Goal: Transaction & Acquisition: Book appointment/travel/reservation

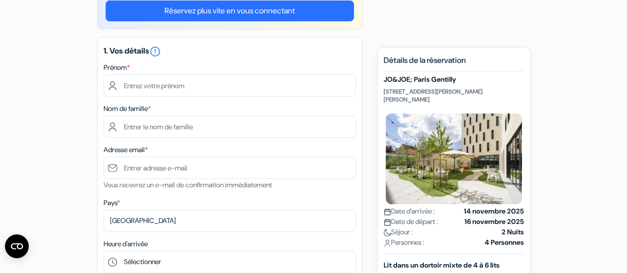
scroll to position [100, 0]
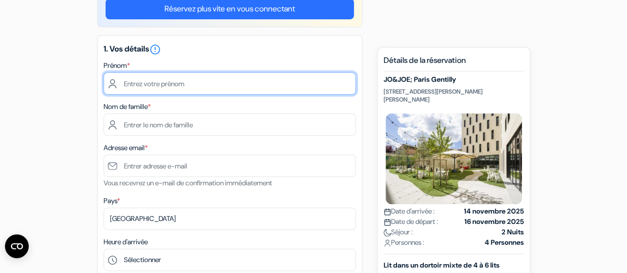
click at [239, 82] on input "text" at bounding box center [230, 83] width 252 height 22
type input "[PERSON_NAME]"
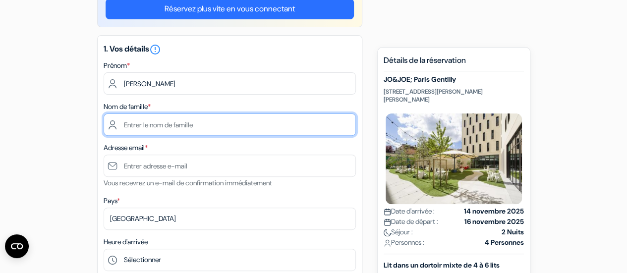
type input "[PERSON_NAME]"
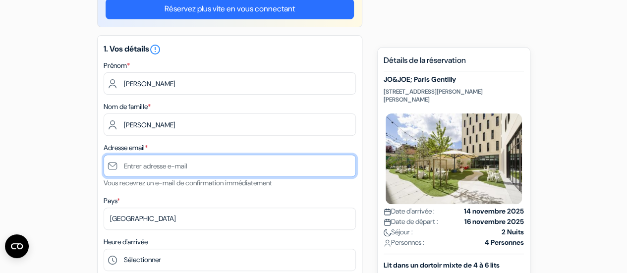
type input "[EMAIL_ADDRESS][DOMAIN_NAME]"
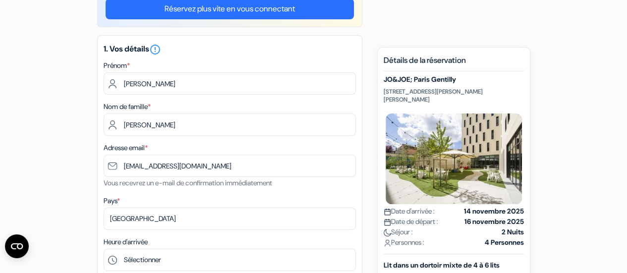
type input "0620406394"
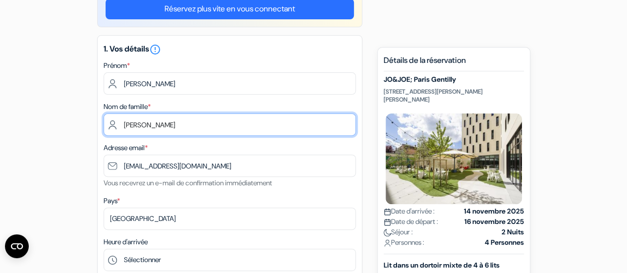
click at [215, 132] on input "[PERSON_NAME]" at bounding box center [230, 124] width 252 height 22
type input "G"
type input "[PERSON_NAME] [PERSON_NAME]"
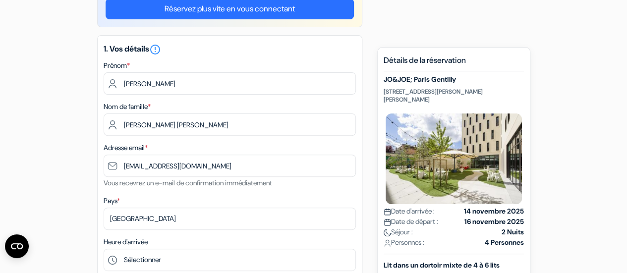
click at [245, 145] on div "Adresse email * [EMAIL_ADDRESS][DOMAIN_NAME] Vous recevrez un e-mail de confirm…" at bounding box center [230, 165] width 252 height 47
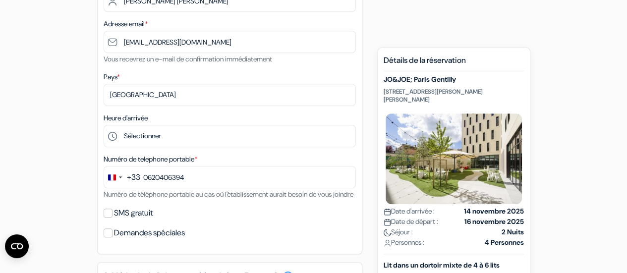
scroll to position [224, 0]
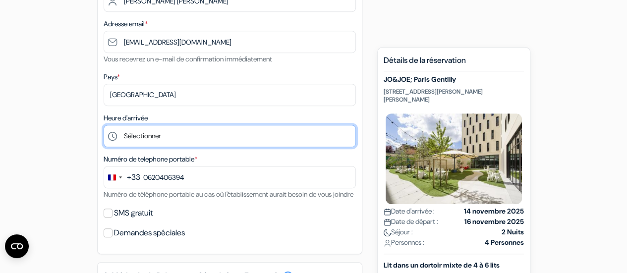
click at [245, 145] on select "Sélectionner 1:00 2:00 3:00 4:00 5:00 6:00 7:00 8:00 9:00 10:00 11:00 12:00 13:…" at bounding box center [230, 136] width 252 height 22
click at [104, 126] on select "Sélectionner 1:00 2:00 3:00 4:00 5:00 6:00 7:00 8:00 9:00 10:00 11:00 12:00 13:…" at bounding box center [230, 136] width 252 height 22
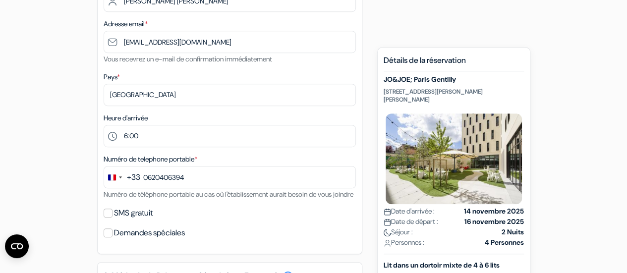
click at [275, 161] on div "Numéro de telephone portable * +33 244 results found No results found [GEOGRAPH…" at bounding box center [230, 176] width 252 height 47
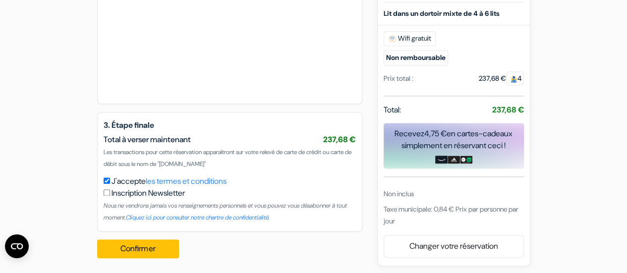
scroll to position [598, 0]
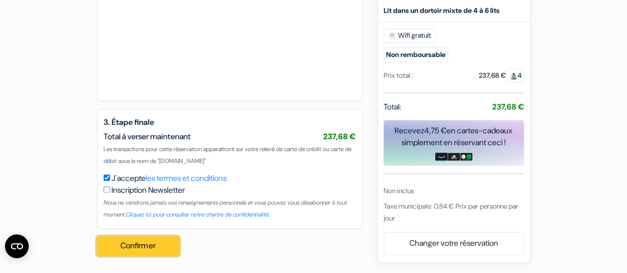
click at [161, 249] on button "Confirmer Loading..." at bounding box center [138, 245] width 82 height 19
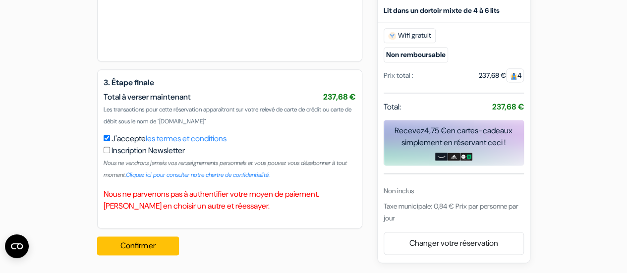
scroll to position [638, 0]
click at [155, 243] on button "Confirmer Loading..." at bounding box center [138, 245] width 82 height 19
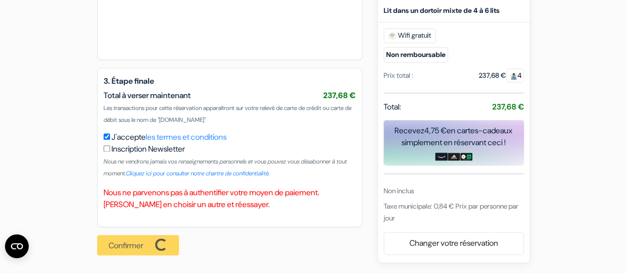
click at [155, 243] on div "Confirmer Loading... Traitement de la demande..." at bounding box center [141, 245] width 88 height 36
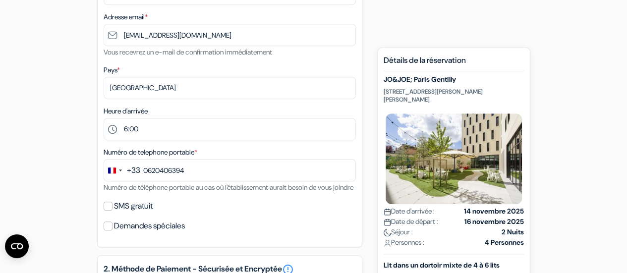
scroll to position [232, 0]
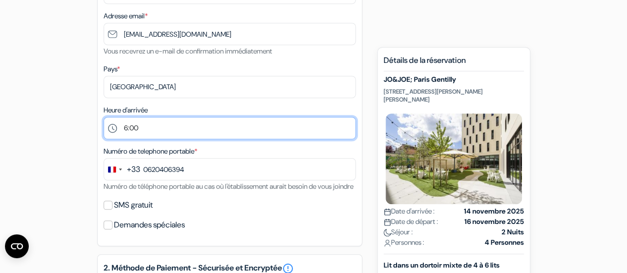
click at [267, 128] on select "Sélectionner 1:00 2:00 3:00 4:00 5:00 6:00 7:00 8:00 9:00 10:00 11:00 12:00 13:…" at bounding box center [230, 128] width 252 height 22
click at [104, 118] on select "Sélectionner 1:00 2:00 3:00 4:00 5:00 6:00 7:00 8:00 9:00 10:00 11:00 12:00 13:…" at bounding box center [230, 128] width 252 height 22
click at [233, 135] on select "Sélectionner 1:00 2:00 3:00 4:00 5:00 6:00 7:00 8:00 9:00 10:00 11:00 12:00 13:…" at bounding box center [230, 128] width 252 height 22
select select "5"
click at [104, 118] on select "Sélectionner 1:00 2:00 3:00 4:00 5:00 6:00 7:00 8:00 9:00 10:00 11:00 12:00 13:…" at bounding box center [230, 128] width 252 height 22
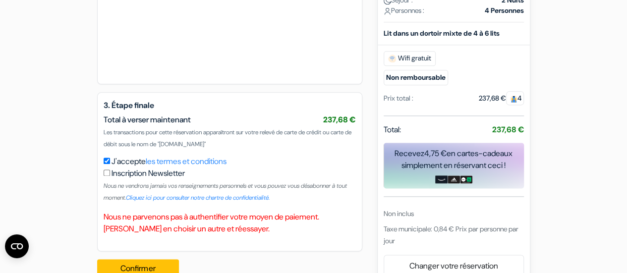
scroll to position [638, 0]
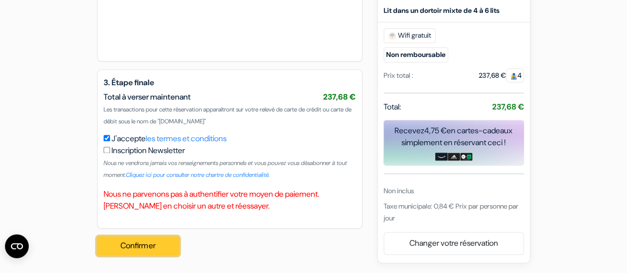
click at [170, 243] on button "Confirmer Loading..." at bounding box center [138, 245] width 82 height 19
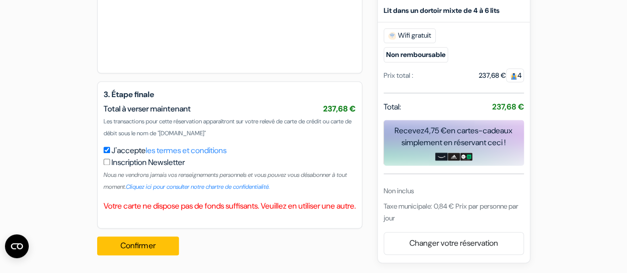
click at [427, 56] on small "Non remboursable" at bounding box center [415, 54] width 64 height 15
click at [151, 255] on button "Confirmer Loading..." at bounding box center [138, 245] width 82 height 19
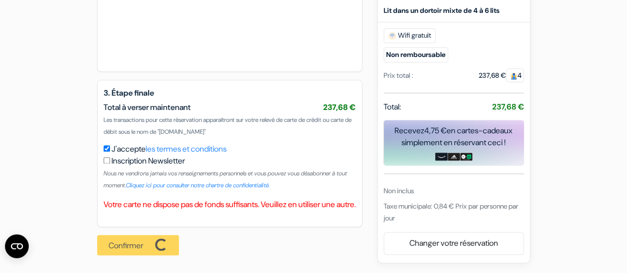
scroll to position [640, 0]
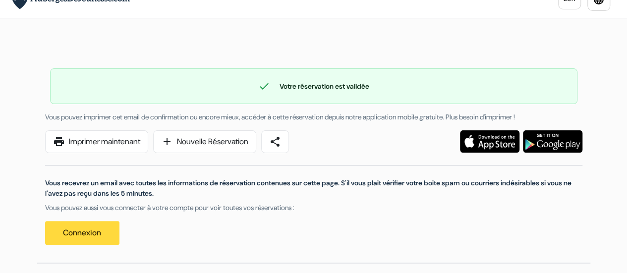
scroll to position [20, 0]
